Goal: Task Accomplishment & Management: Use online tool/utility

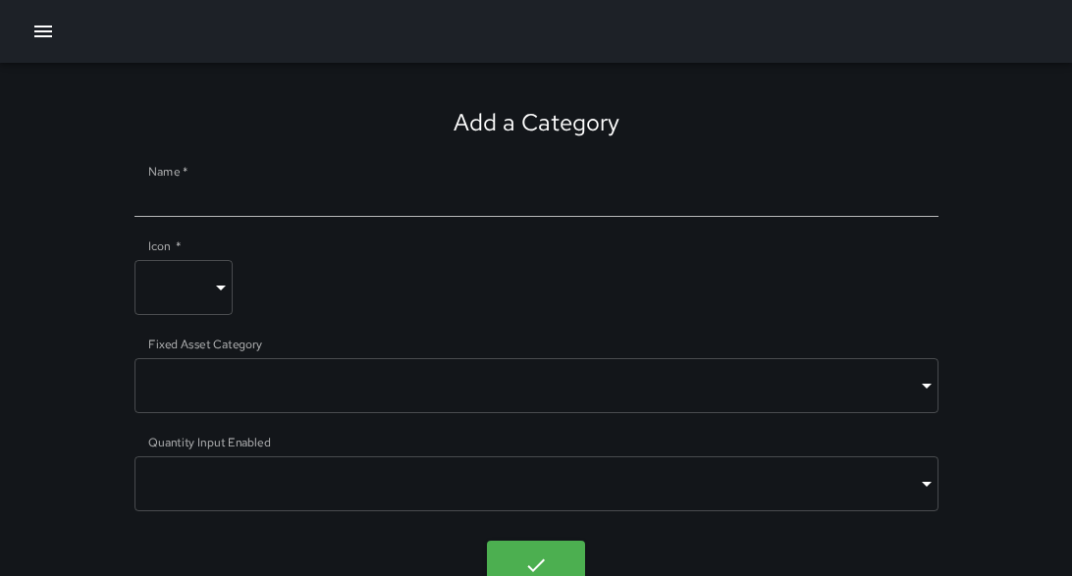
click at [49, 43] on button "button" at bounding box center [43, 31] width 39 height 39
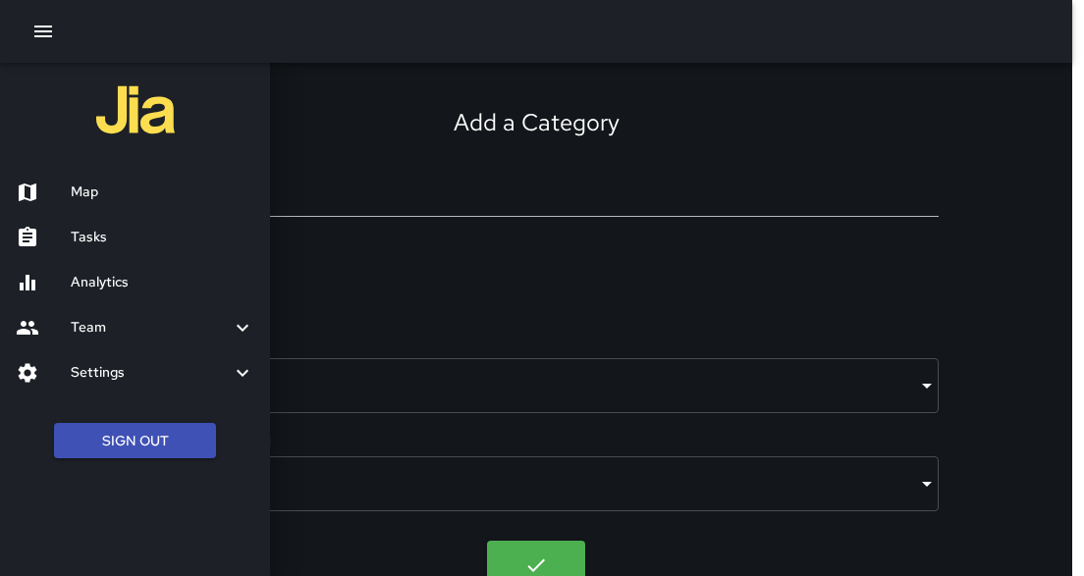
click at [103, 241] on h6 "Tasks" at bounding box center [163, 238] width 184 height 22
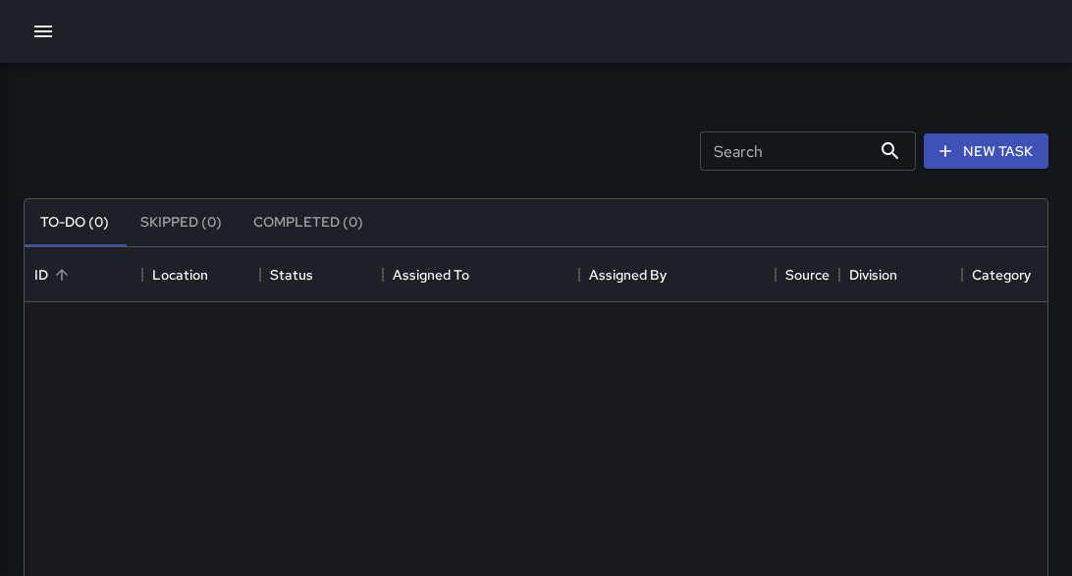
scroll to position [820, 1012]
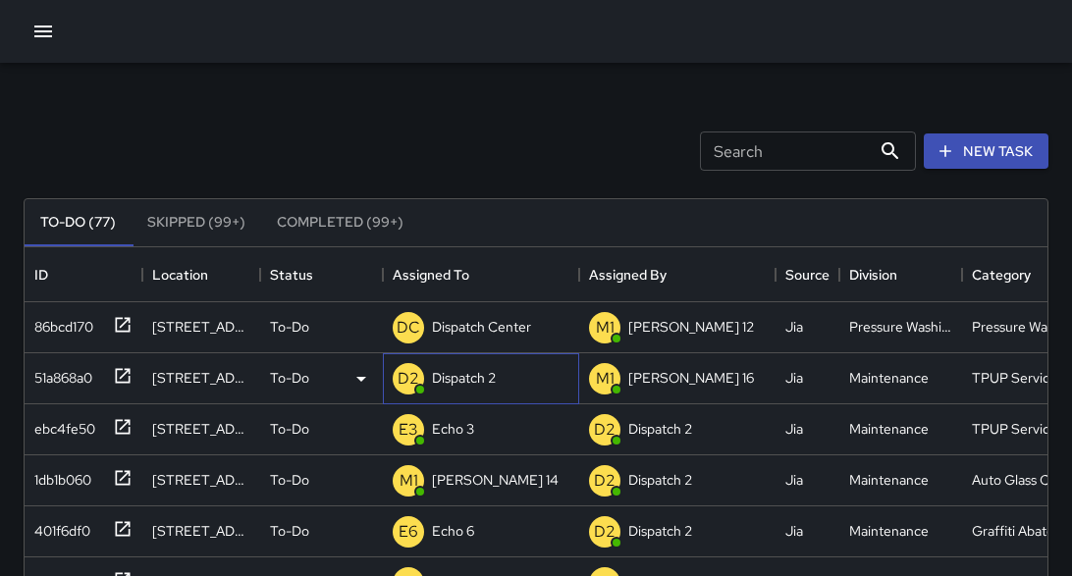
click at [448, 373] on p "Dispatch 2" at bounding box center [464, 378] width 64 height 20
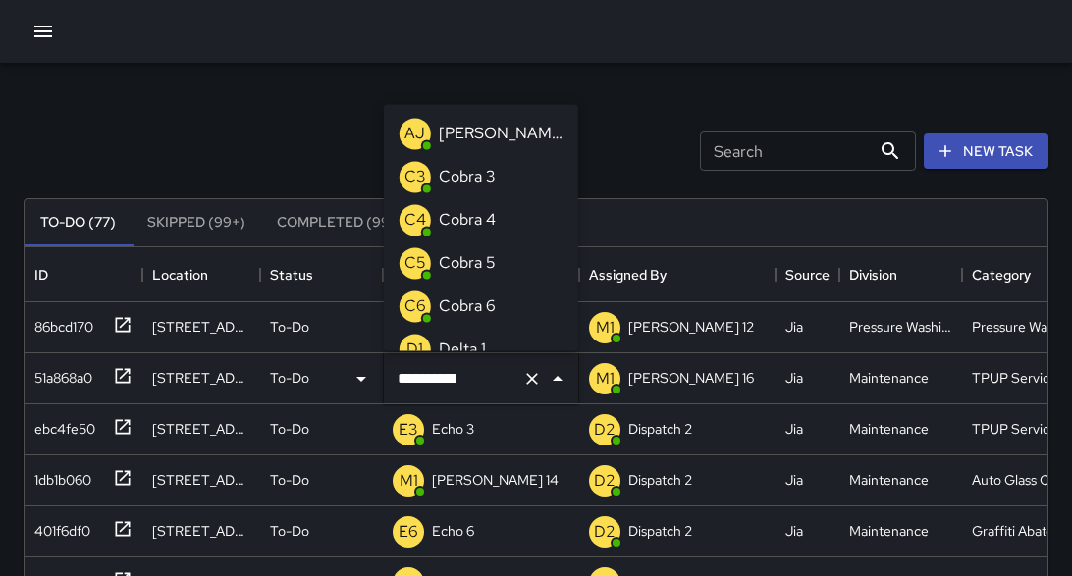
scroll to position [64, 0]
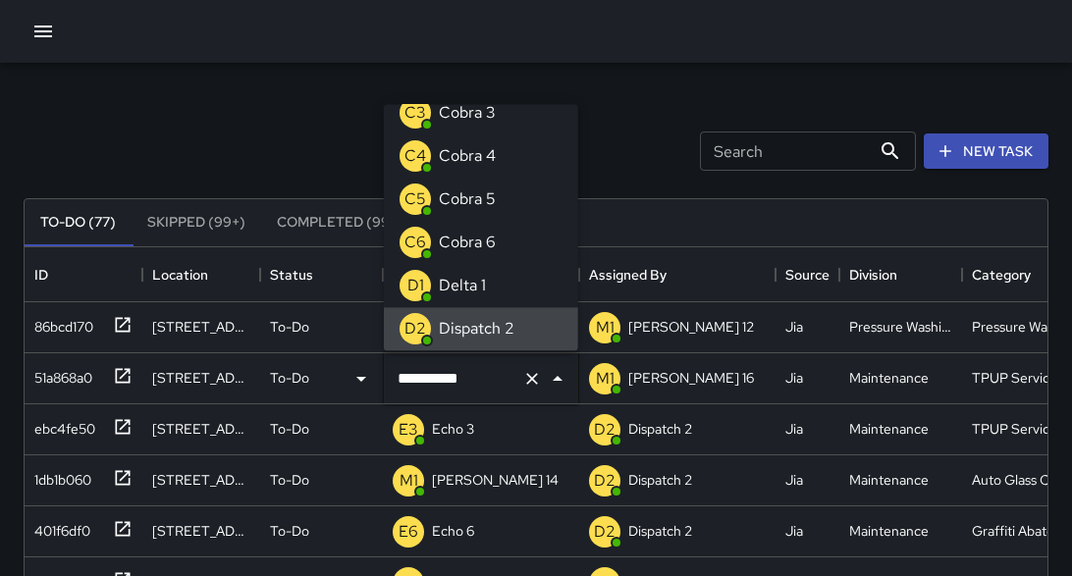
click at [446, 380] on input "**********" at bounding box center [454, 378] width 122 height 37
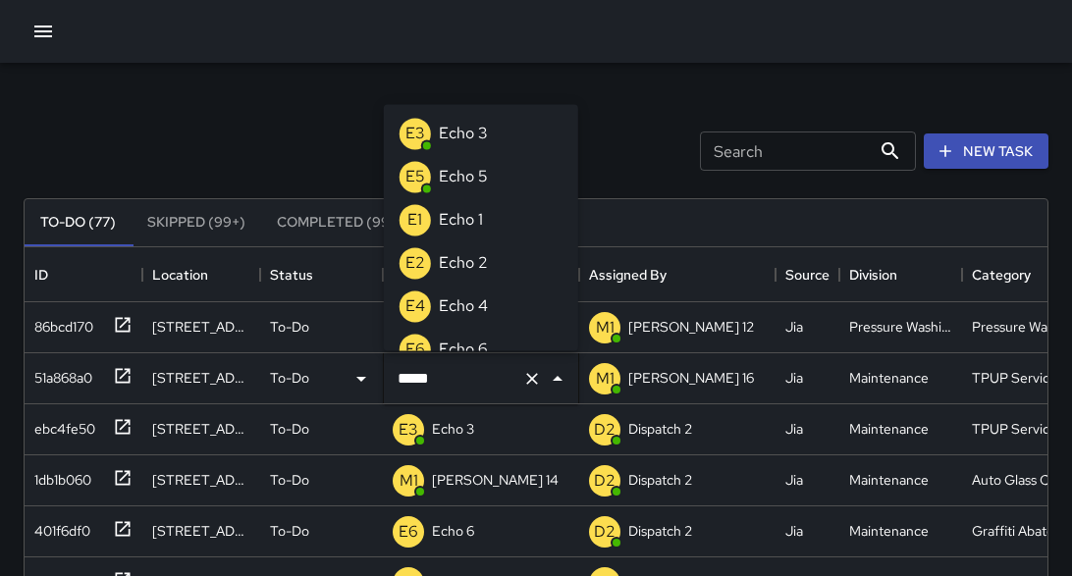
type input "******"
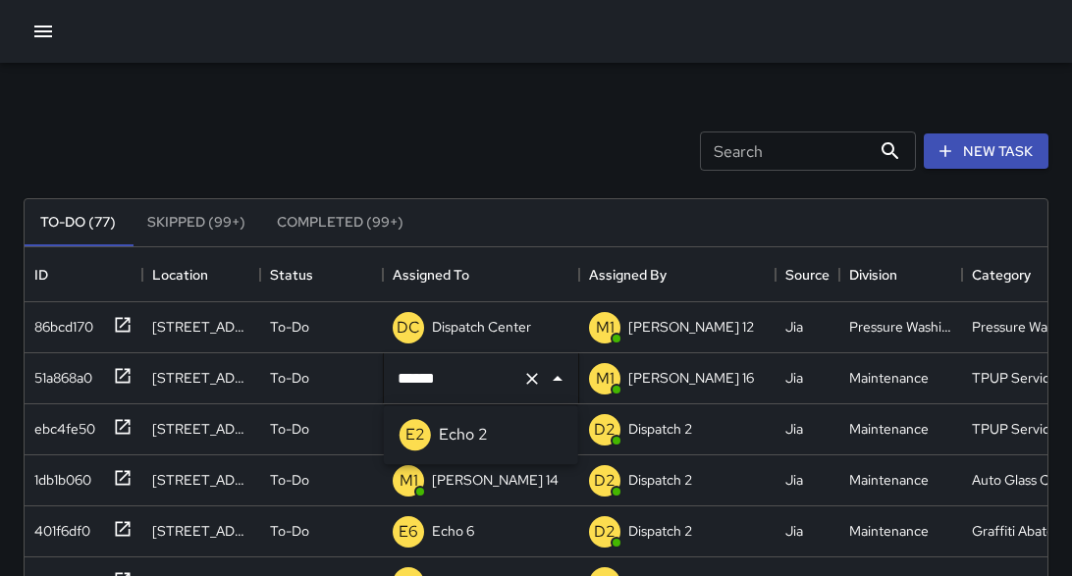
click at [445, 433] on p "Echo 2" at bounding box center [463, 435] width 49 height 24
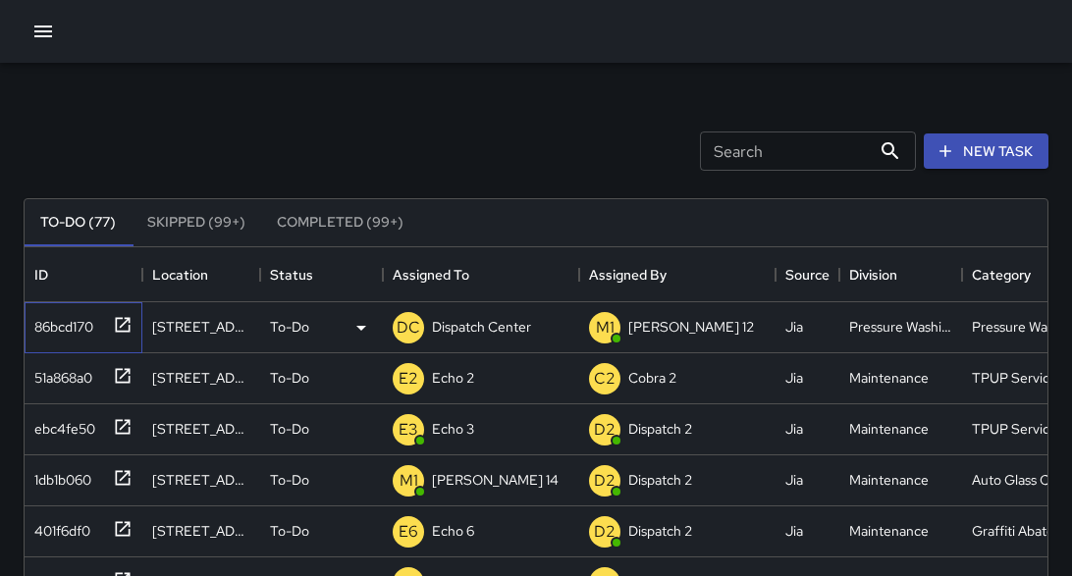
click at [118, 323] on icon at bounding box center [123, 325] width 20 height 20
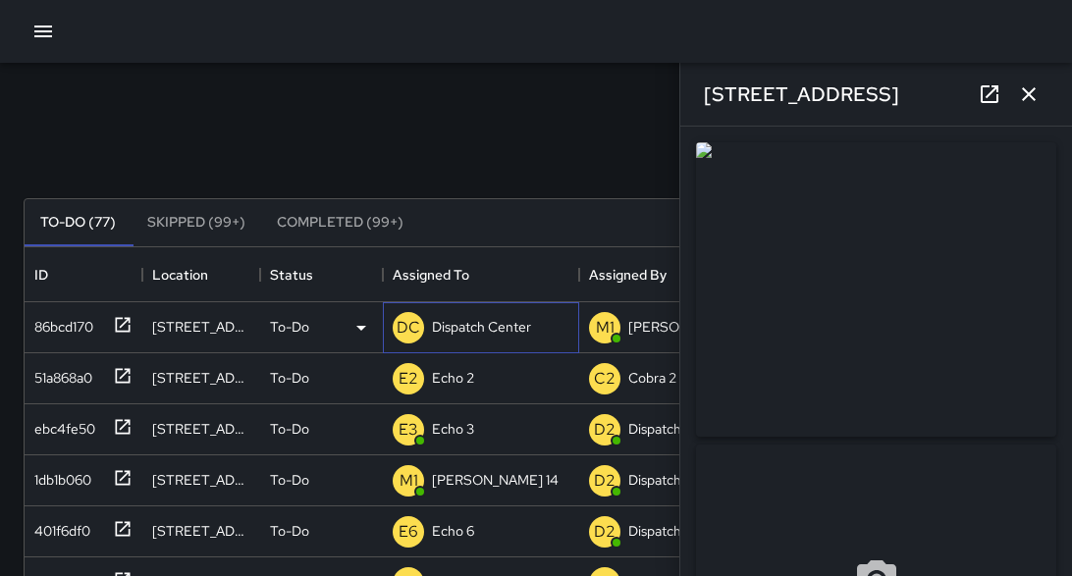
click at [482, 335] on p "Dispatch Center" at bounding box center [481, 327] width 99 height 20
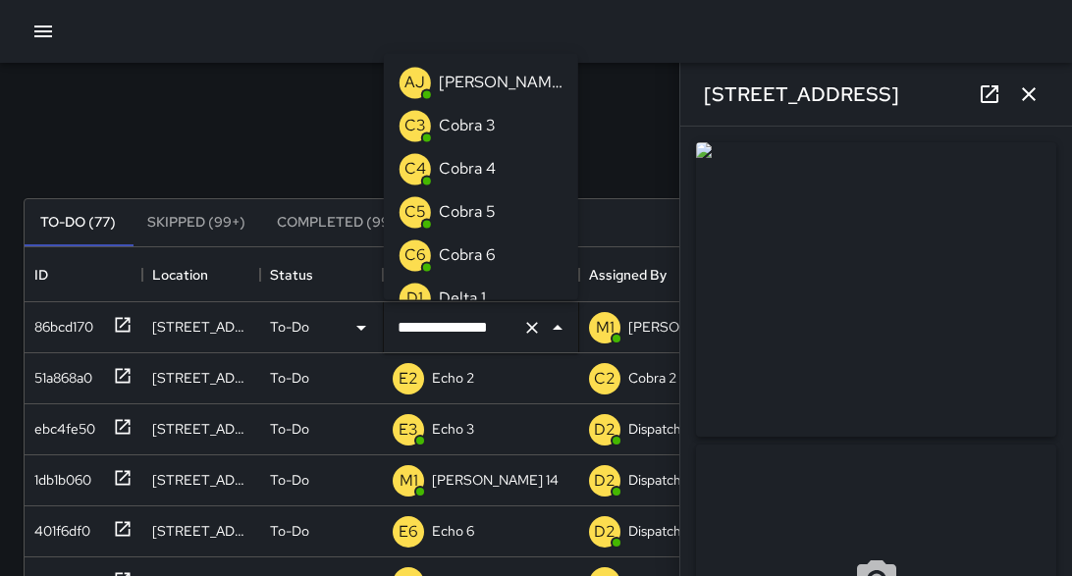
scroll to position [1447, 0]
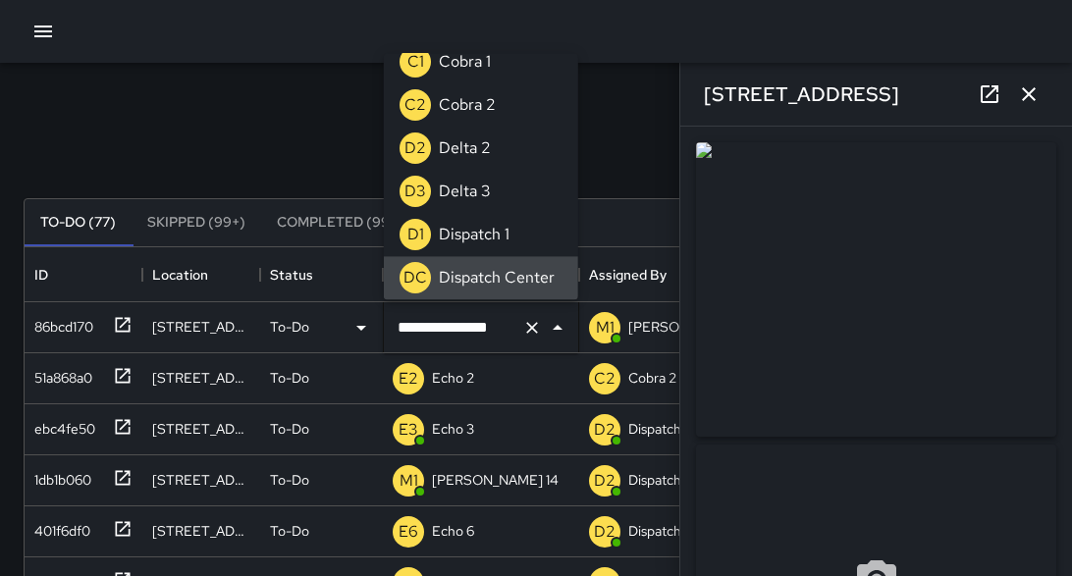
click at [476, 331] on input "**********" at bounding box center [454, 327] width 122 height 37
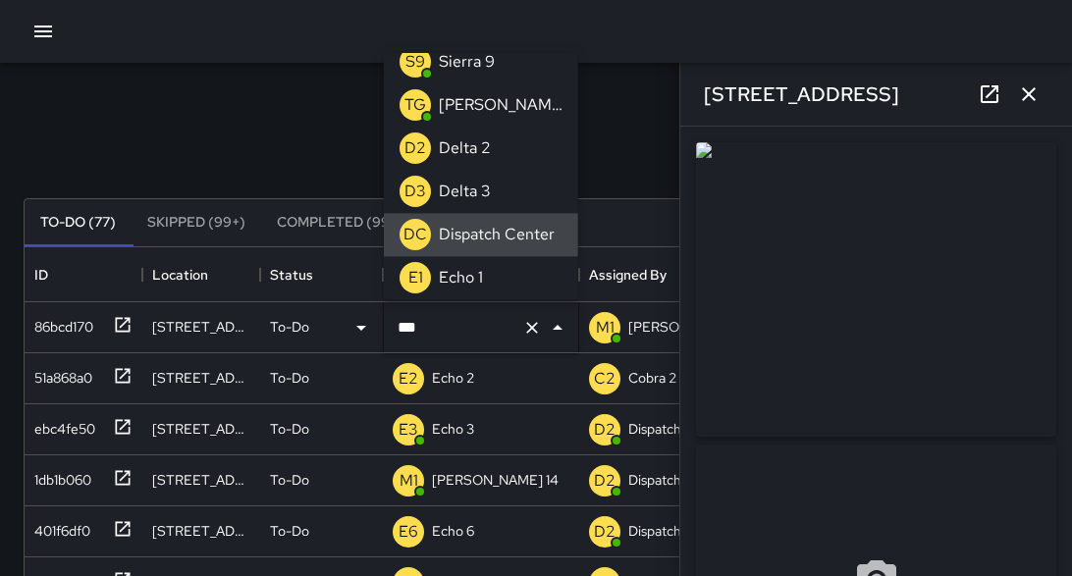
scroll to position [0, 0]
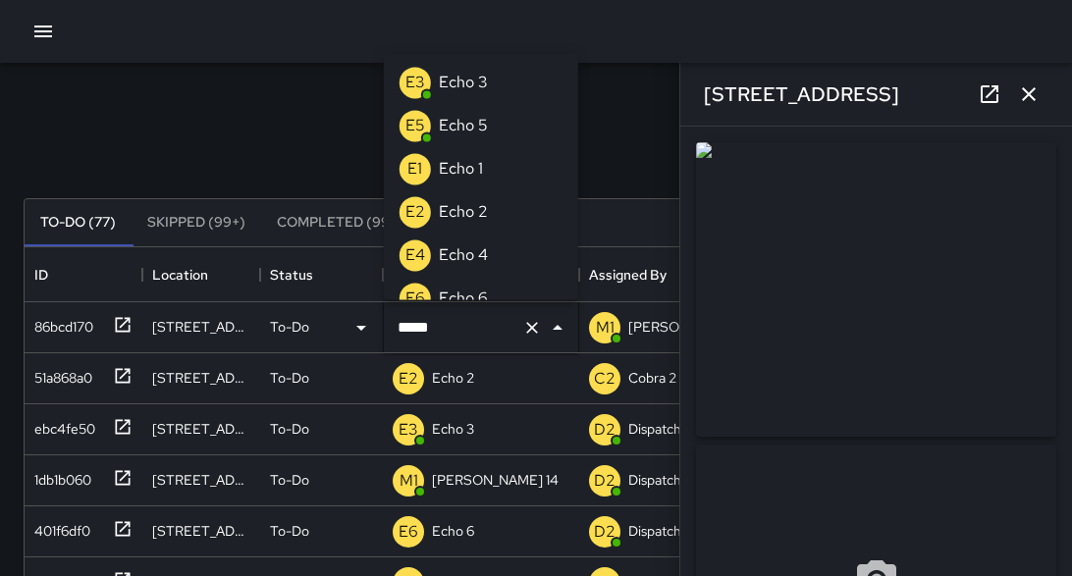
type input "******"
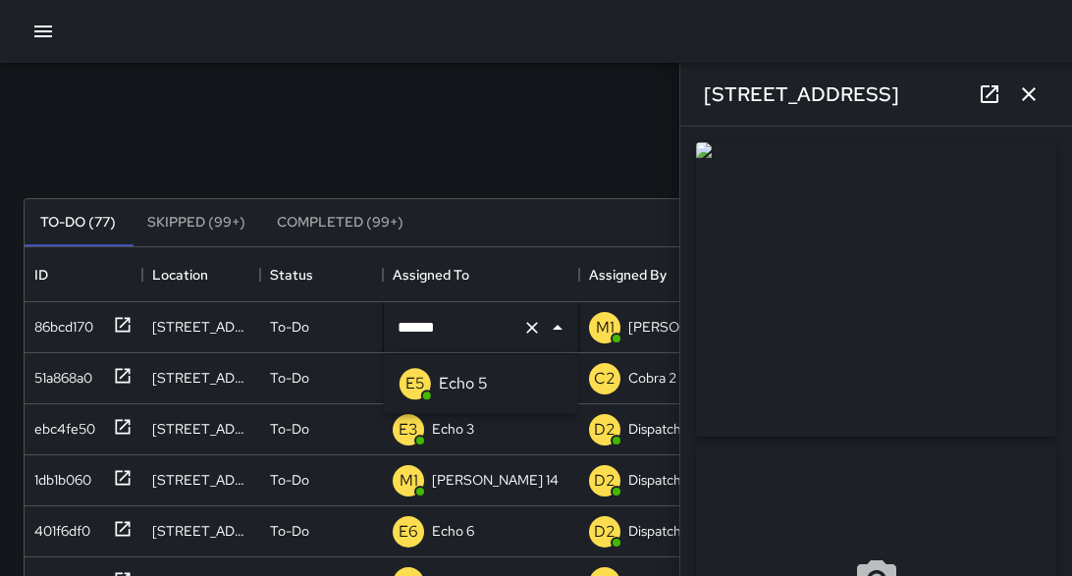
click at [461, 385] on p "Echo 5" at bounding box center [463, 384] width 49 height 24
click at [1017, 103] on icon "button" at bounding box center [1029, 94] width 24 height 24
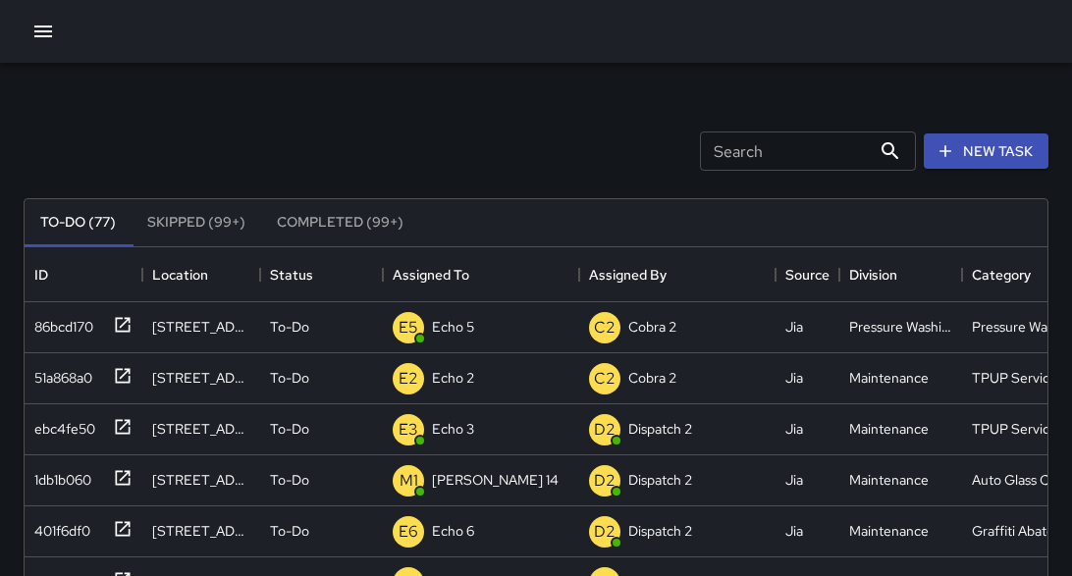
click at [37, 31] on icon "button" at bounding box center [43, 32] width 18 height 12
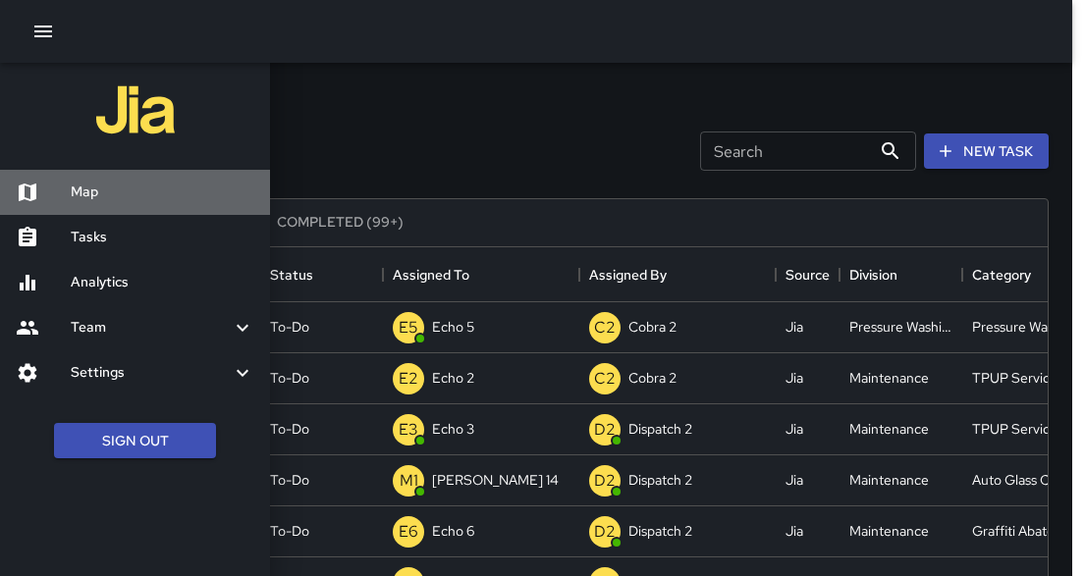
click at [81, 202] on h6 "Map" at bounding box center [163, 193] width 184 height 22
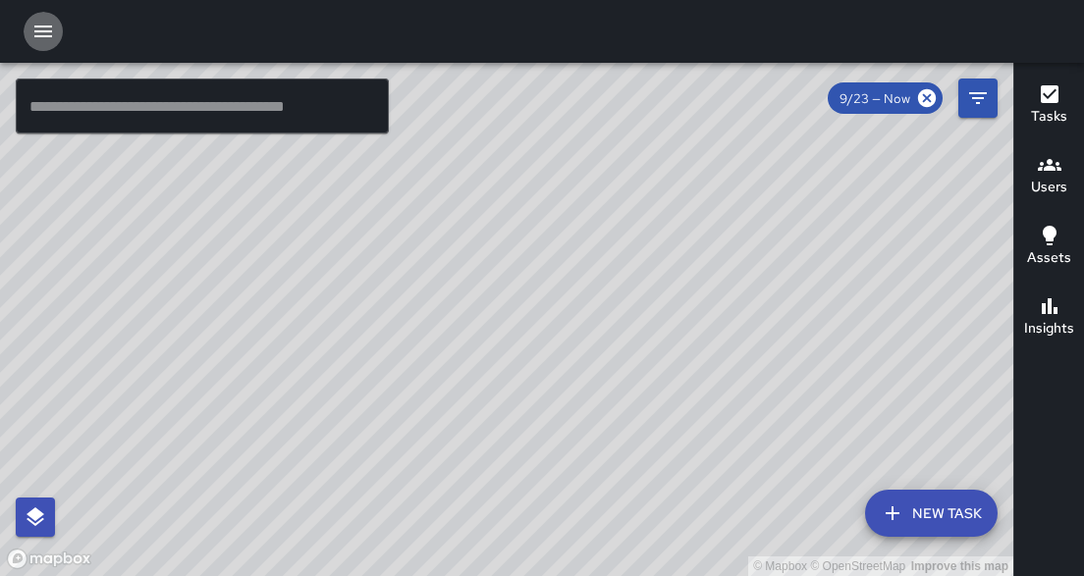
click at [37, 37] on icon "button" at bounding box center [43, 32] width 24 height 24
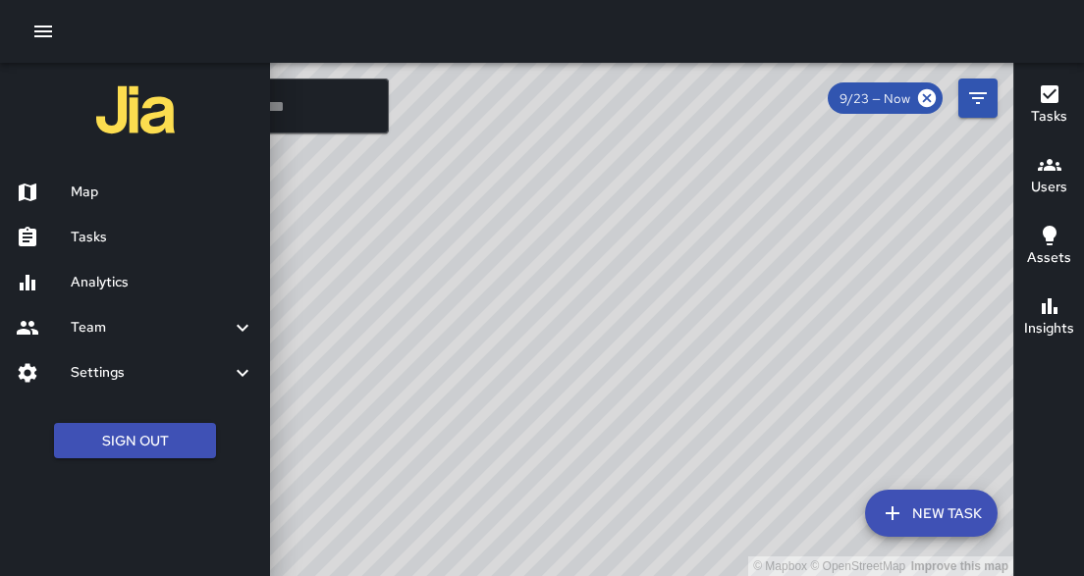
click at [102, 246] on h6 "Tasks" at bounding box center [163, 238] width 184 height 22
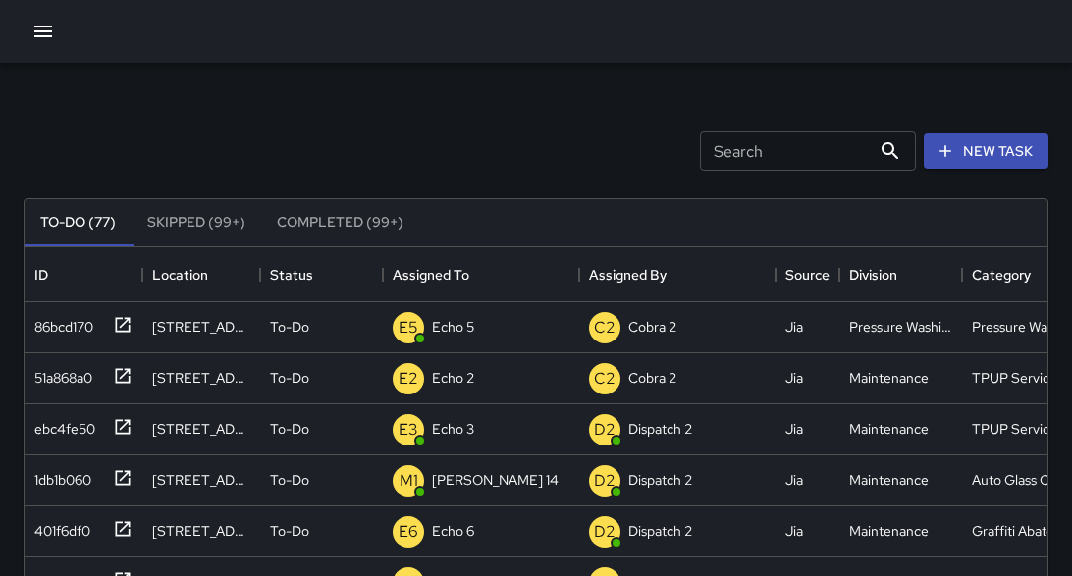
scroll to position [820, 1012]
click at [46, 34] on icon "button" at bounding box center [43, 32] width 24 height 24
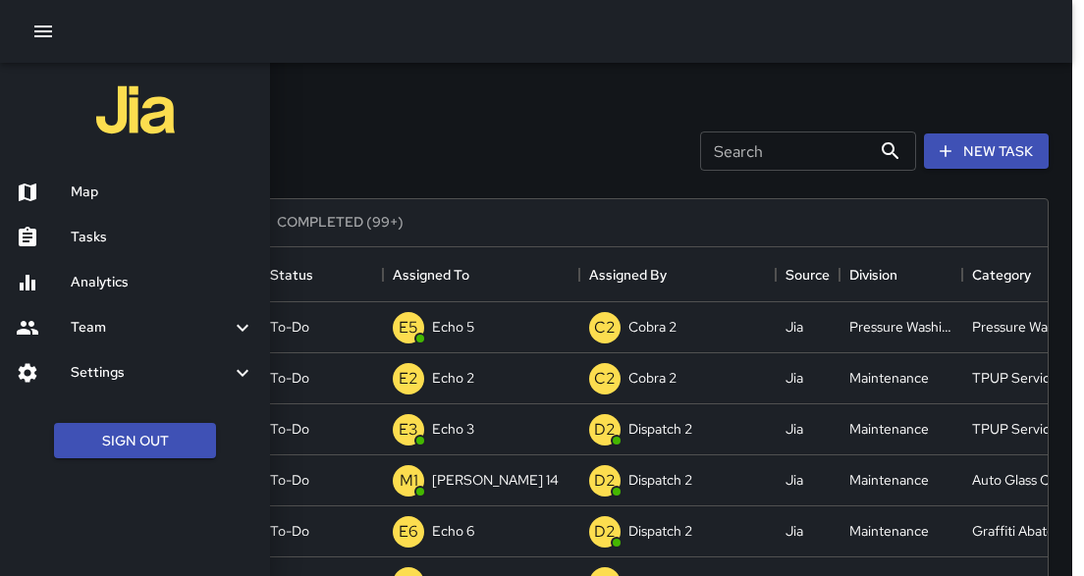
drag, startPoint x: 785, startPoint y: 148, endPoint x: 773, endPoint y: 156, distance: 14.2
click at [785, 148] on div at bounding box center [542, 288] width 1084 height 576
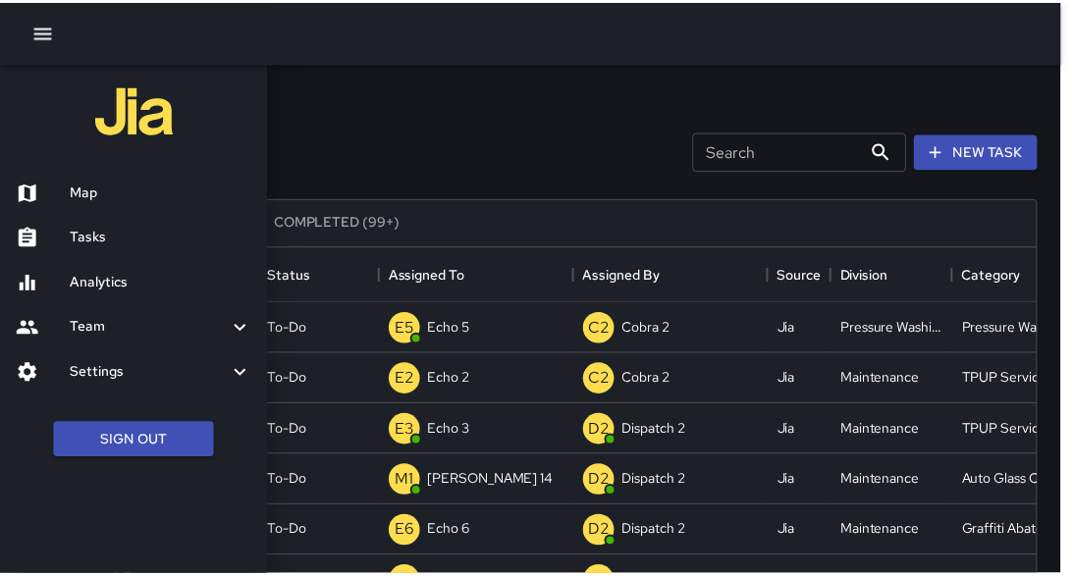
scroll to position [12, 12]
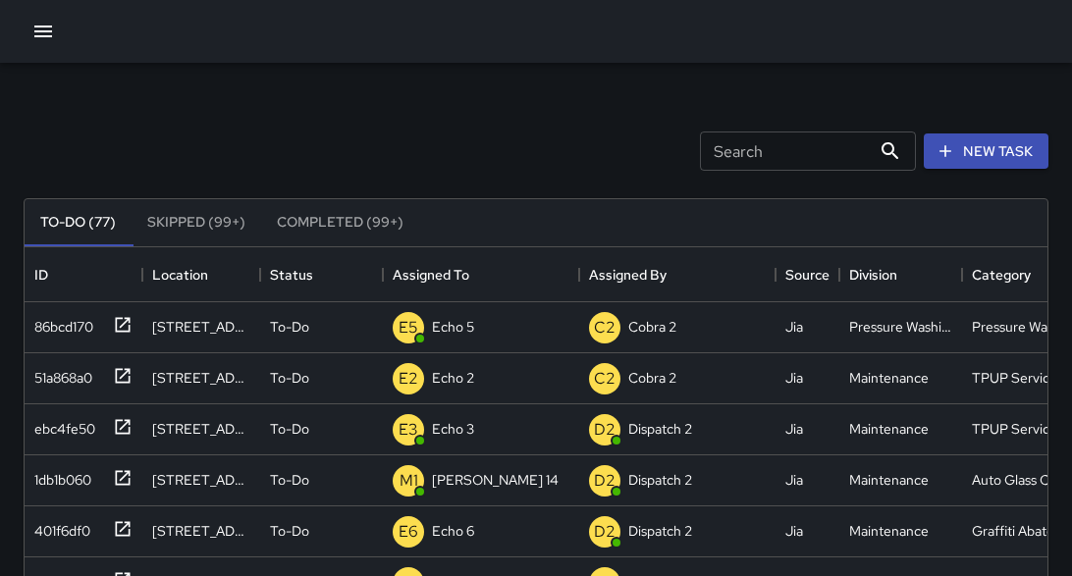
click at [755, 165] on input "Search" at bounding box center [785, 151] width 171 height 39
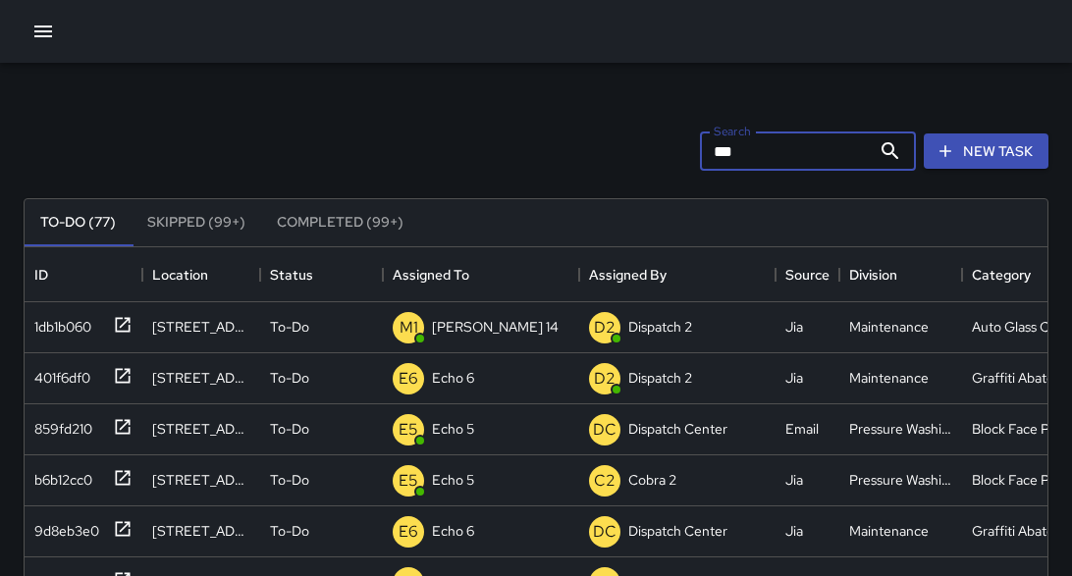
type input "****"
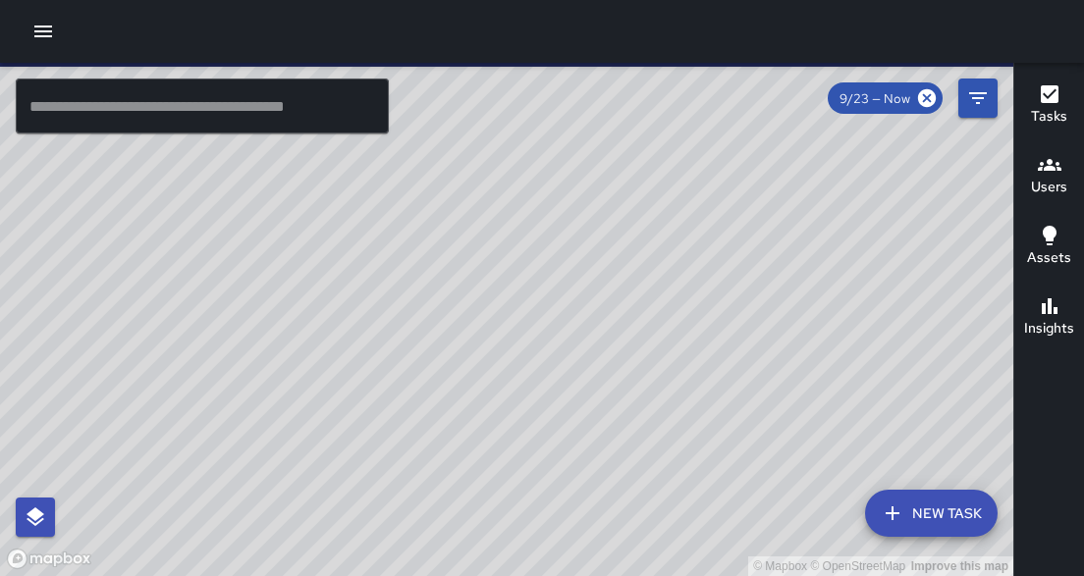
click at [49, 27] on icon "button" at bounding box center [43, 32] width 18 height 12
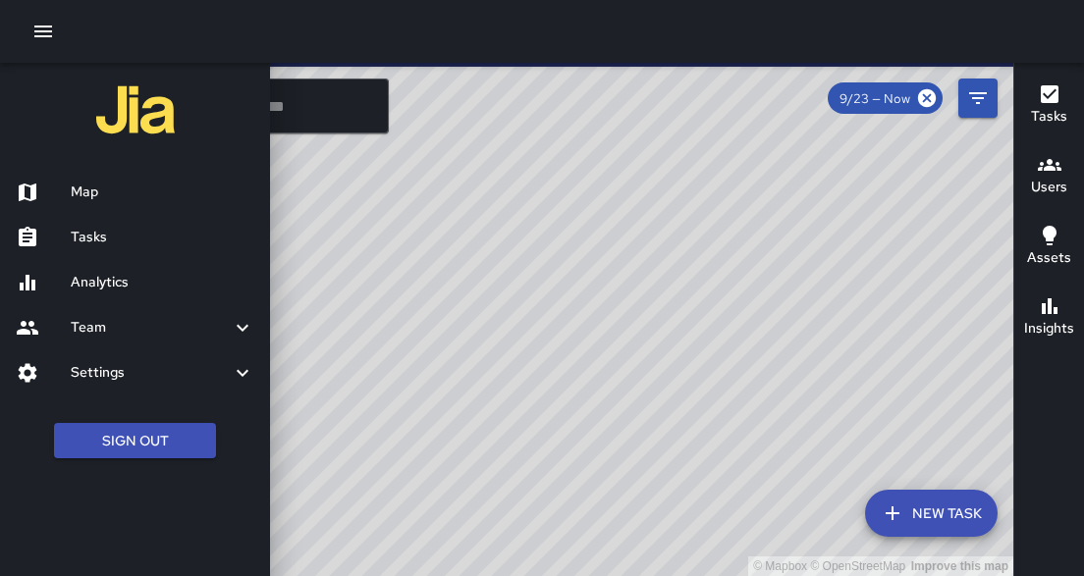
click at [95, 203] on div "Map" at bounding box center [135, 192] width 270 height 45
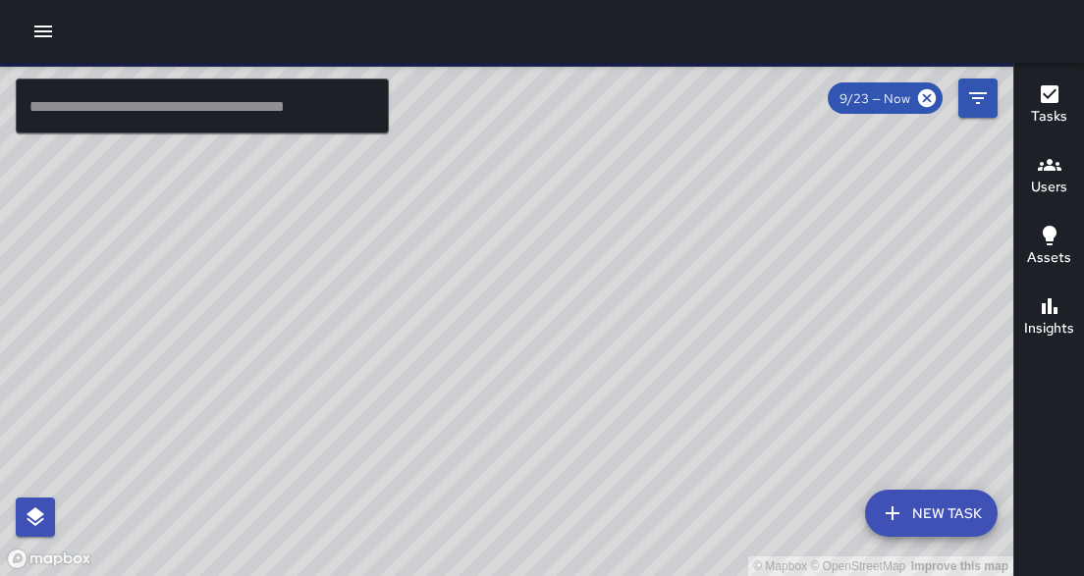
drag, startPoint x: 711, startPoint y: 412, endPoint x: 702, endPoint y: 319, distance: 93.7
click at [704, 316] on div "© Mapbox © OpenStreetMap Improve this map" at bounding box center [506, 320] width 1013 height 514
drag, startPoint x: 365, startPoint y: 356, endPoint x: 365, endPoint y: 234, distance: 122.8
click at [365, 234] on div "© Mapbox © OpenStreetMap Improve this map" at bounding box center [506, 320] width 1013 height 514
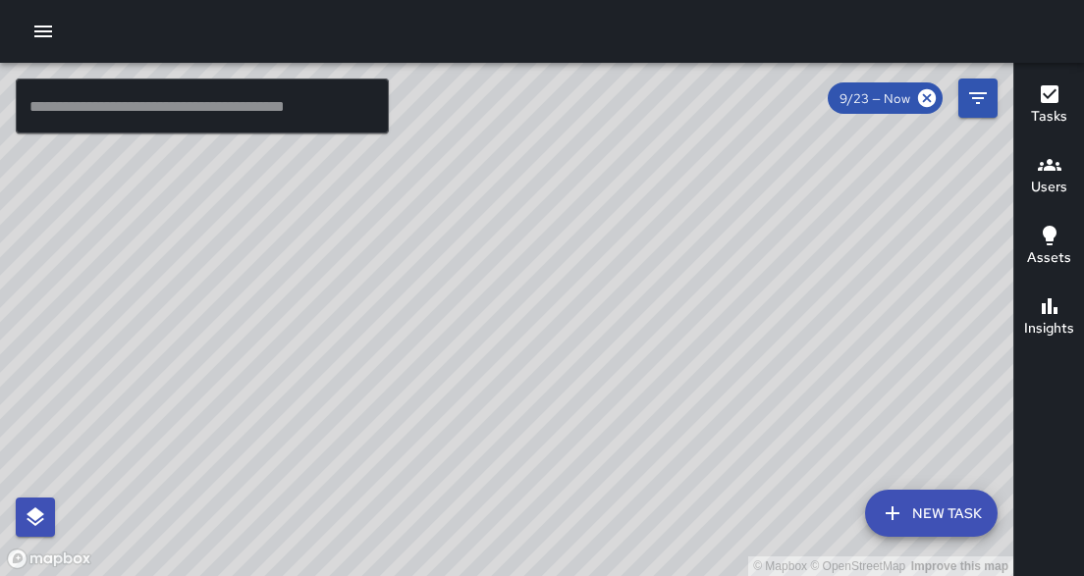
drag, startPoint x: 275, startPoint y: 260, endPoint x: 484, endPoint y: 234, distance: 210.9
click at [496, 225] on div "© Mapbox © OpenStreetMap Improve this map" at bounding box center [506, 320] width 1013 height 514
drag, startPoint x: 511, startPoint y: 183, endPoint x: 369, endPoint y: 348, distance: 217.3
click at [346, 334] on div "© Mapbox © OpenStreetMap Improve this map" at bounding box center [506, 320] width 1013 height 514
drag, startPoint x: 639, startPoint y: 141, endPoint x: 447, endPoint y: 350, distance: 283.5
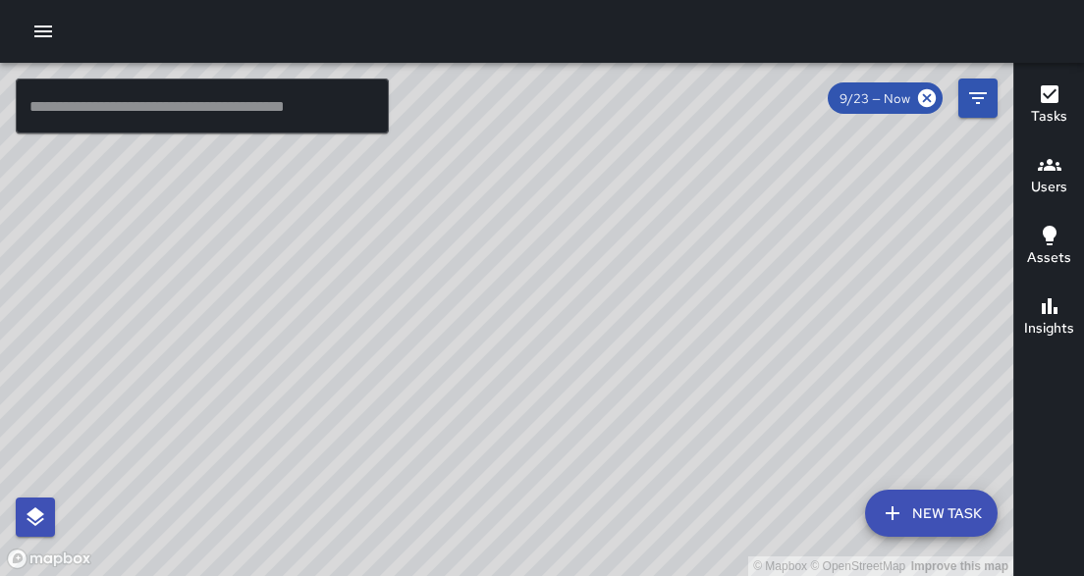
click at [448, 354] on div "© Mapbox © OpenStreetMap Improve this map" at bounding box center [506, 320] width 1013 height 514
drag, startPoint x: 645, startPoint y: 219, endPoint x: 588, endPoint y: 288, distance: 89.3
click at [588, 288] on div "© Mapbox © OpenStreetMap Improve this map" at bounding box center [506, 320] width 1013 height 514
click at [37, 30] on icon "button" at bounding box center [43, 32] width 18 height 12
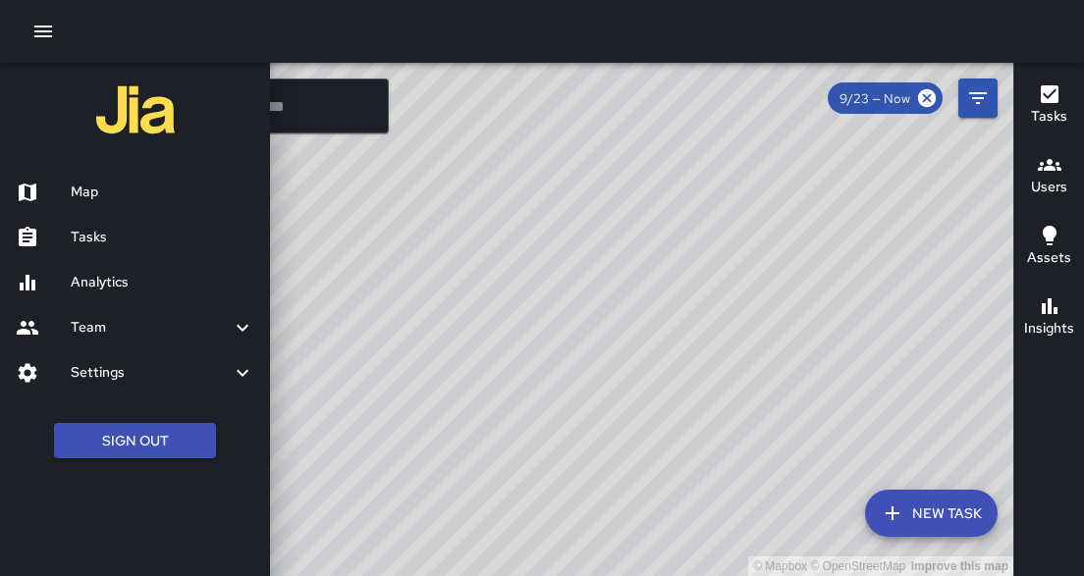
click at [90, 238] on h6 "Tasks" at bounding box center [163, 238] width 184 height 22
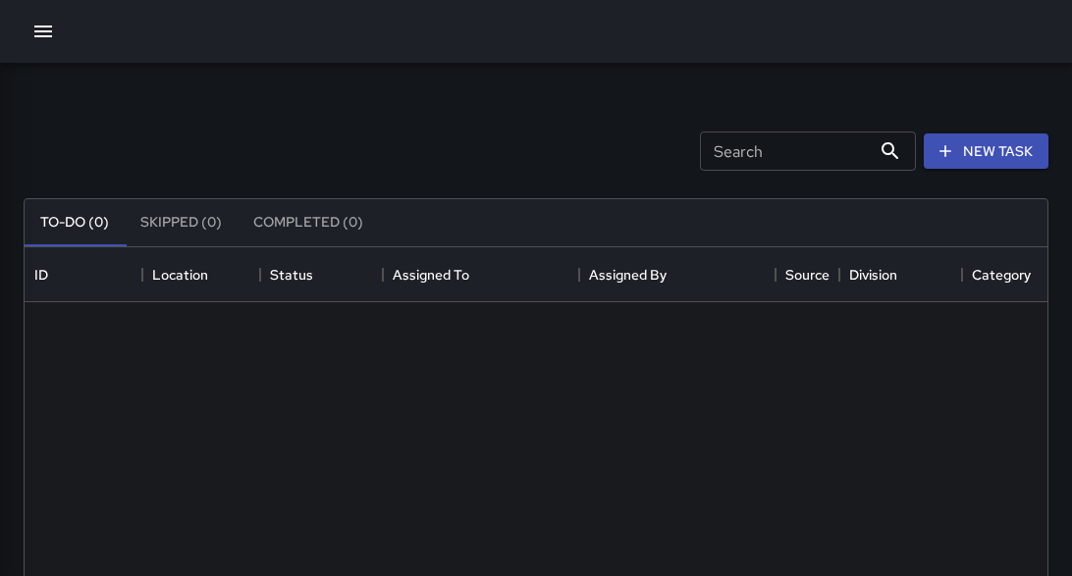
scroll to position [820, 1012]
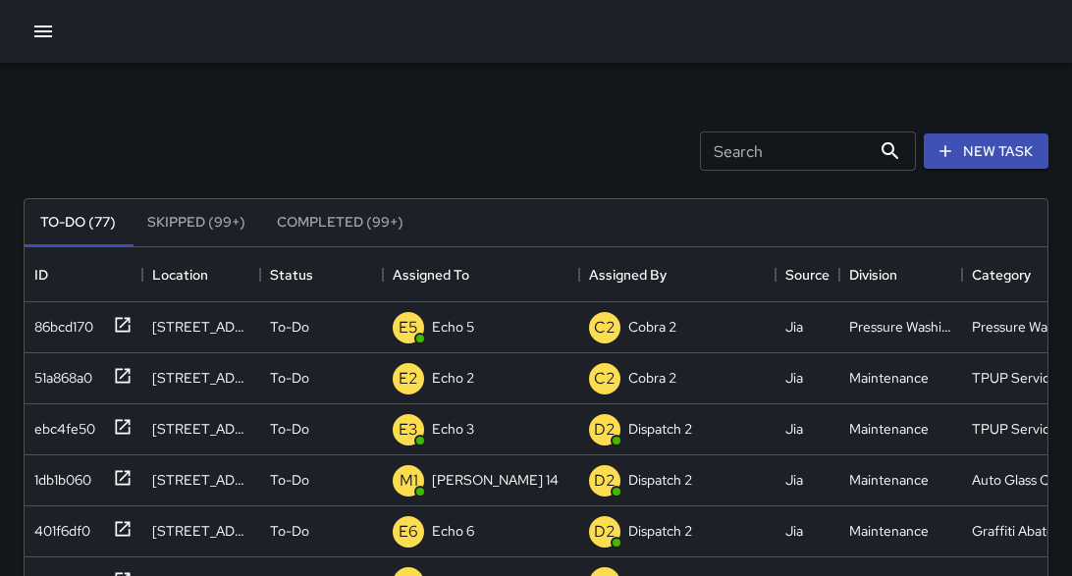
click at [35, 34] on icon "button" at bounding box center [43, 32] width 24 height 24
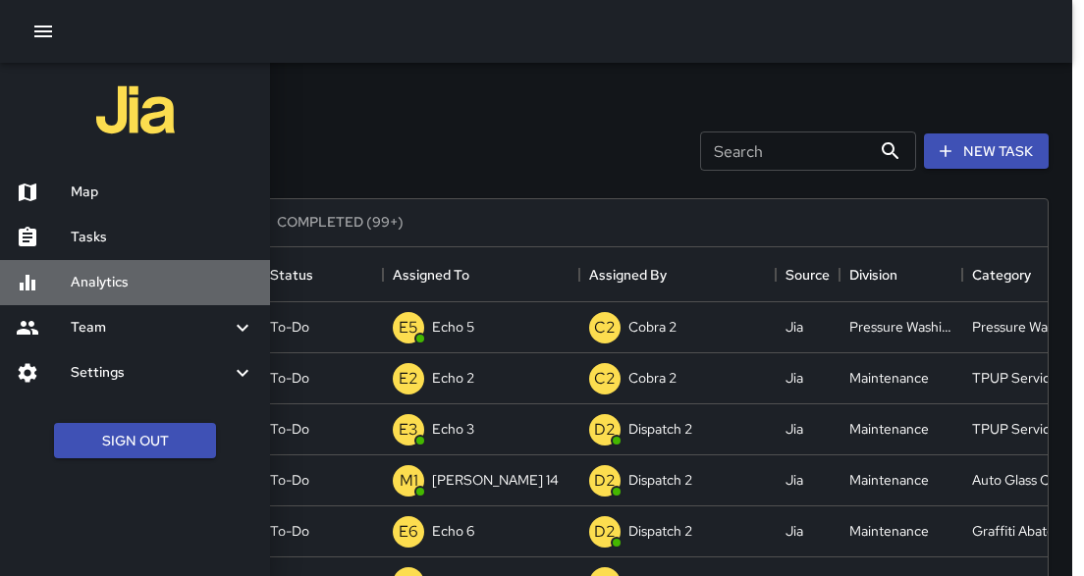
click at [104, 295] on div "Analytics" at bounding box center [135, 282] width 270 height 45
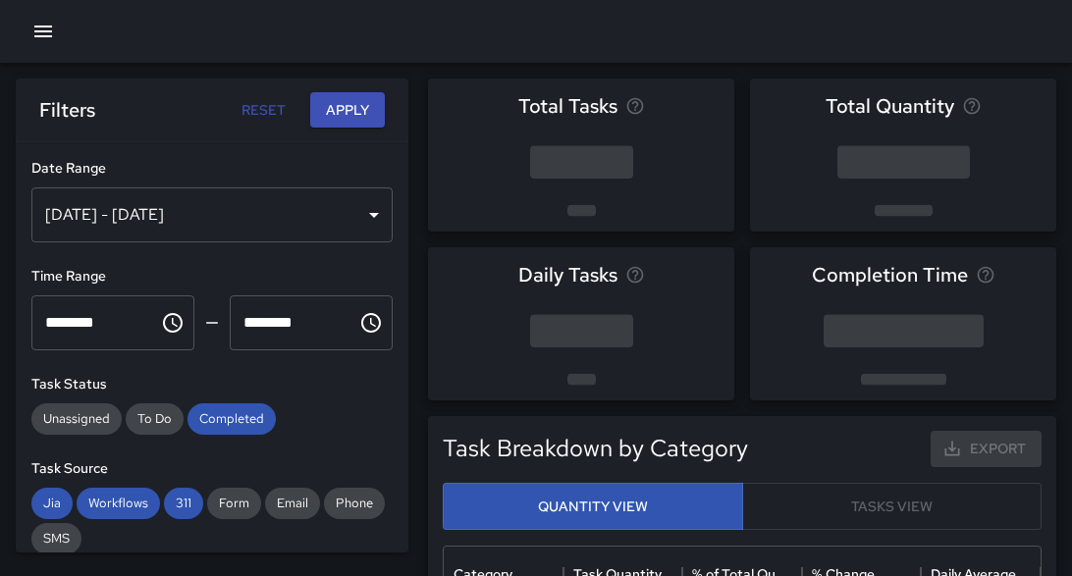
scroll to position [575, 585]
click at [369, 213] on div "[DATE] - [DATE]" at bounding box center [211, 215] width 361 height 55
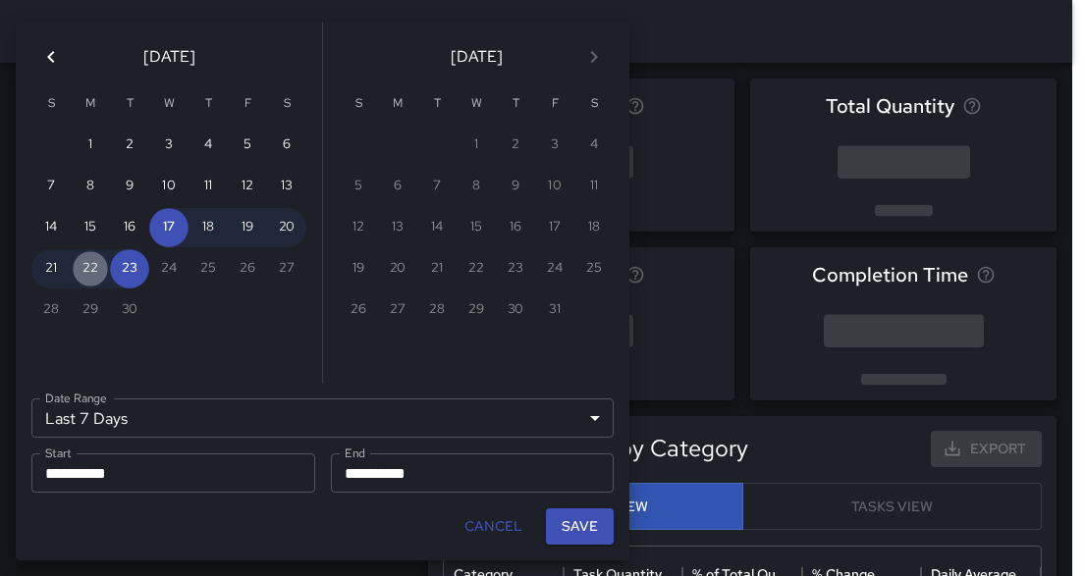
click at [93, 273] on button "22" at bounding box center [90, 268] width 39 height 39
type input "******"
type input "**********"
click at [93, 273] on button "22" at bounding box center [90, 268] width 39 height 39
type input "**********"
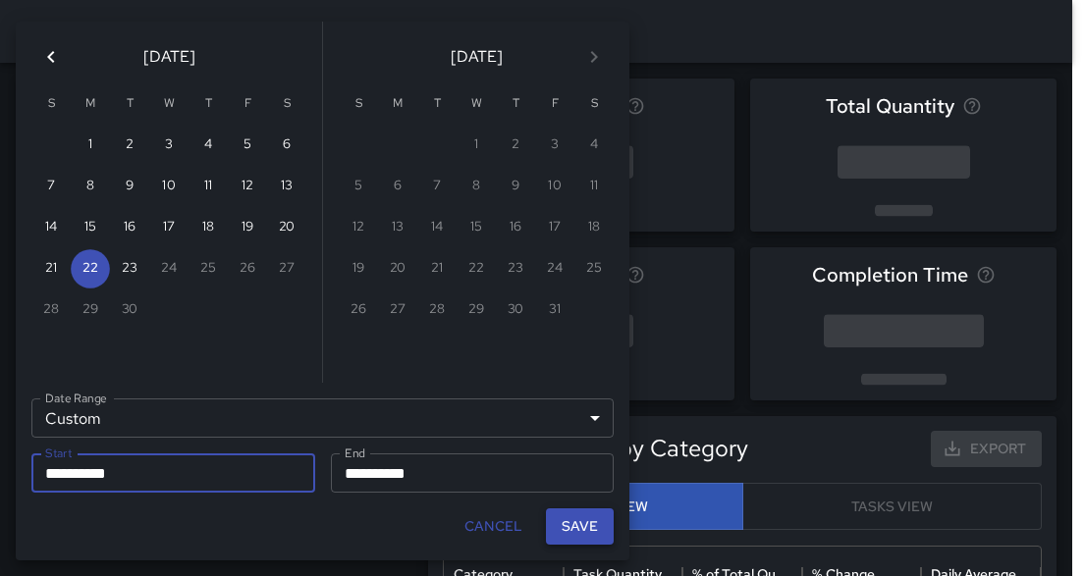
click at [564, 518] on button "Save" at bounding box center [580, 527] width 68 height 36
type input "**********"
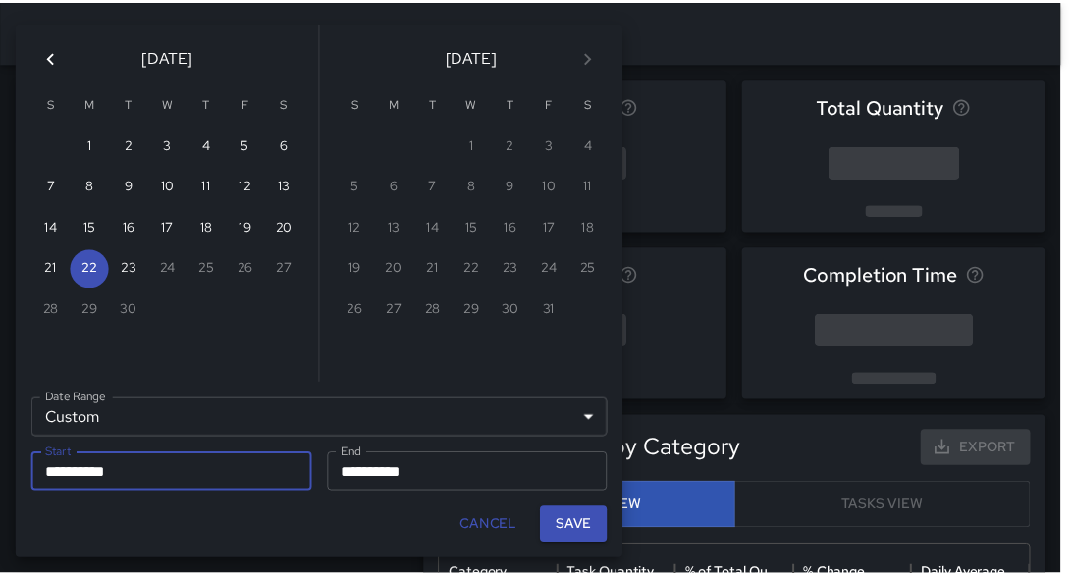
scroll to position [12, 12]
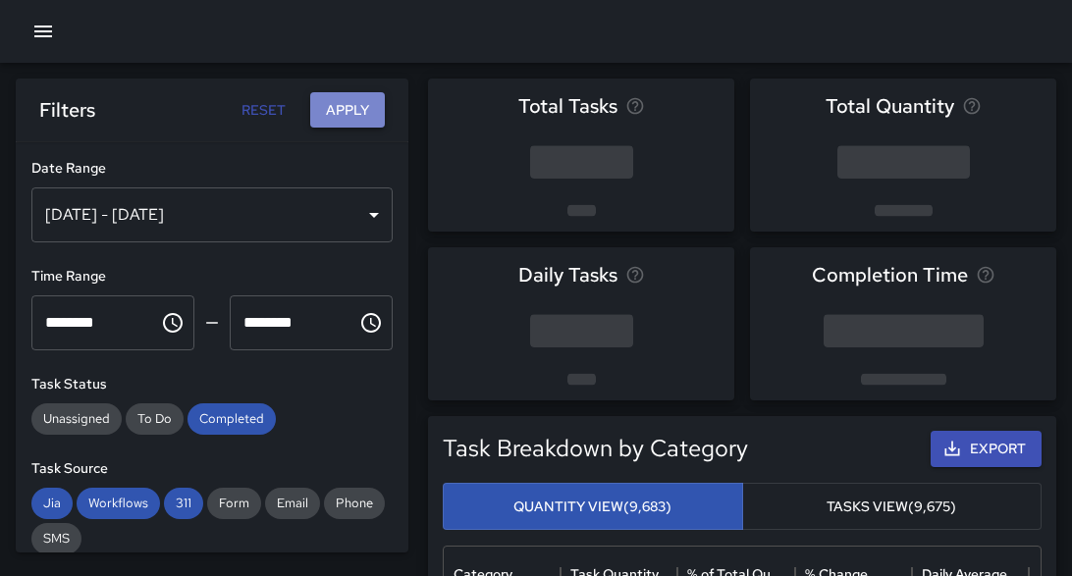
click at [352, 117] on button "Apply" at bounding box center [347, 110] width 75 height 36
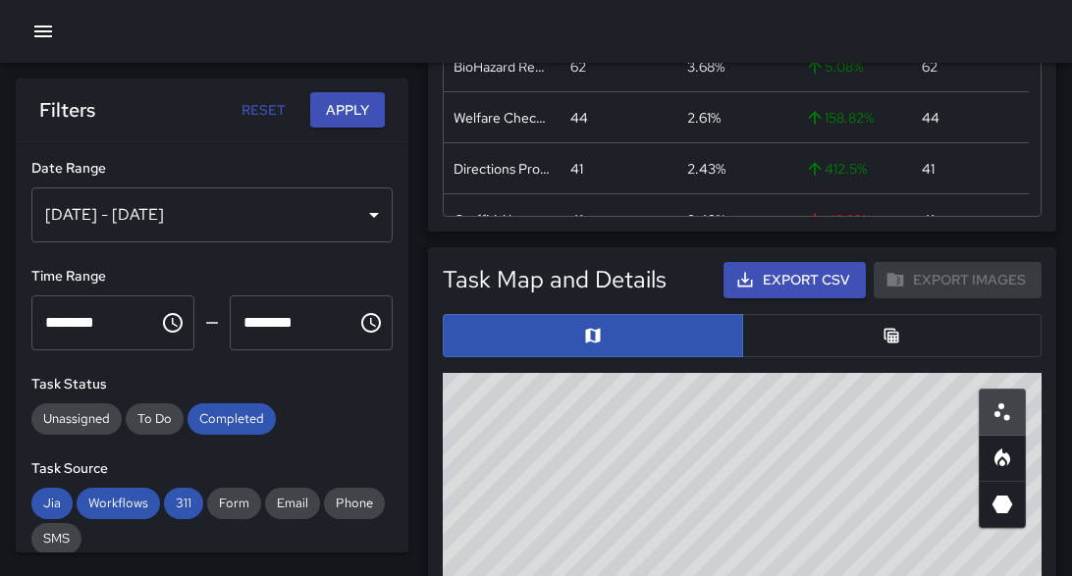
scroll to position [940, 0]
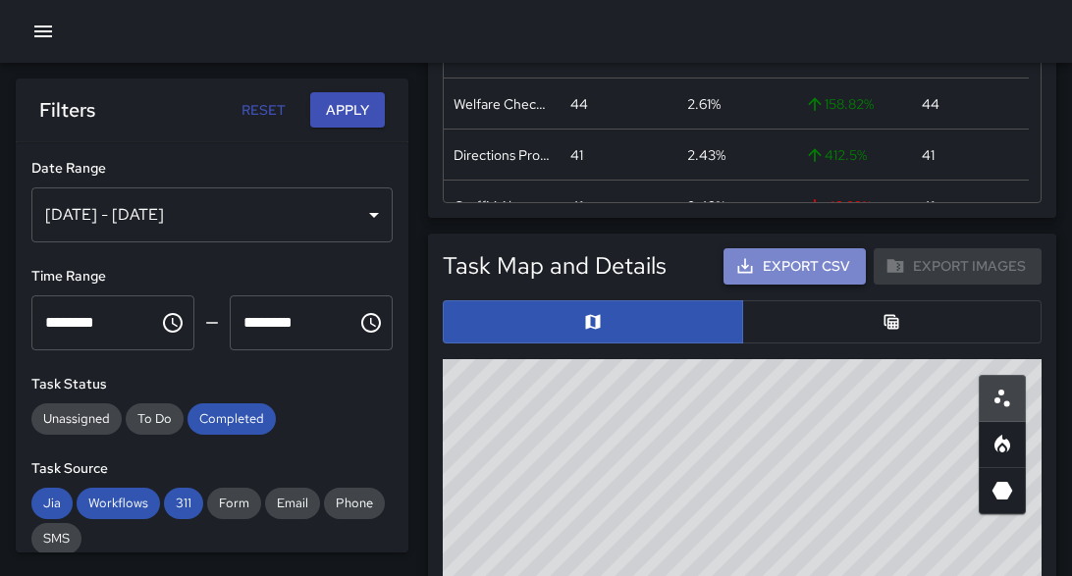
click at [796, 272] on button "Export CSV" at bounding box center [795, 266] width 142 height 36
